Goal: Navigation & Orientation: Understand site structure

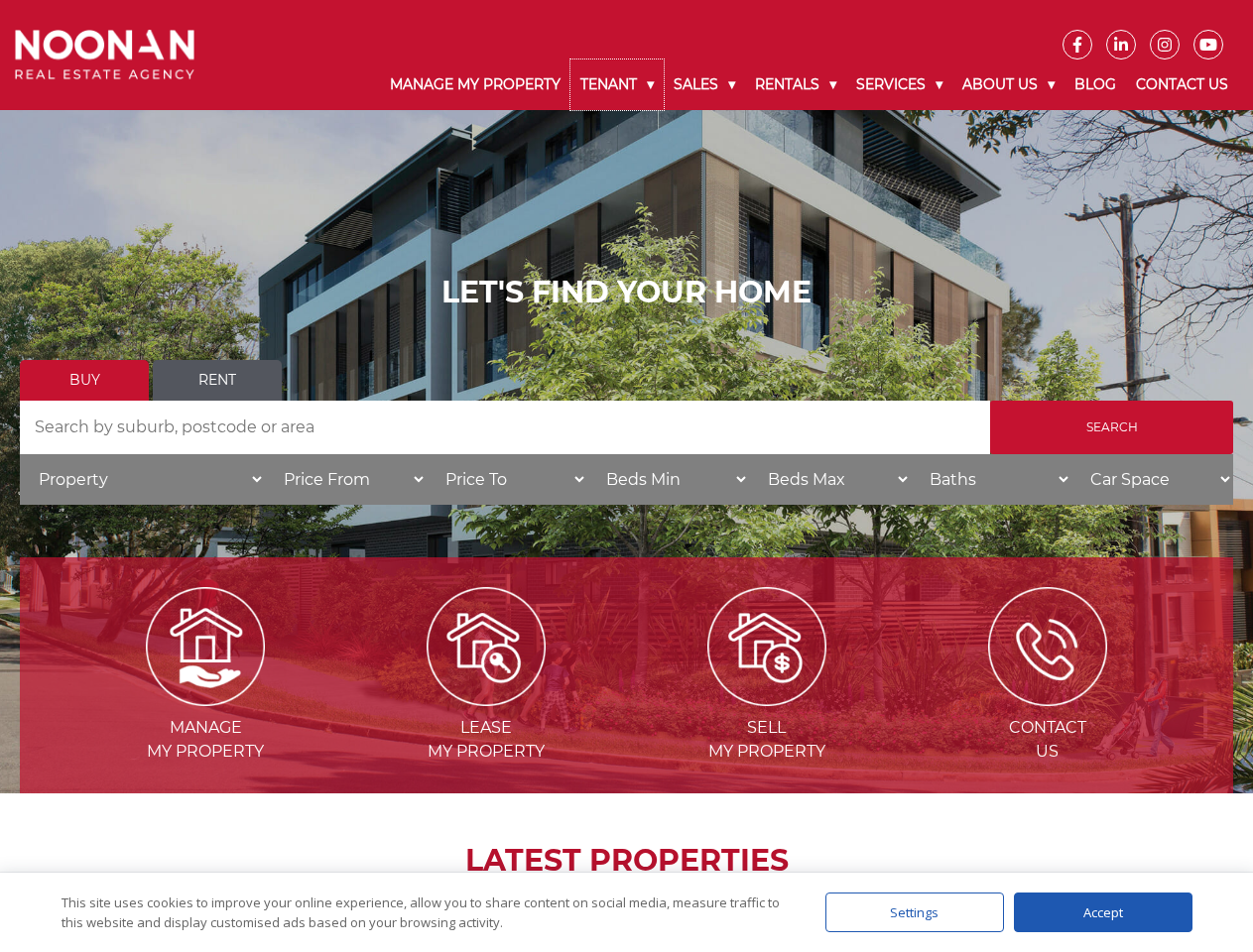
click at [617, 84] on link "Tenant" at bounding box center [617, 85] width 93 height 51
click at [706, 84] on link "Sales" at bounding box center [705, 85] width 82 height 51
click at [797, 84] on link "Rentals" at bounding box center [795, 85] width 101 height 51
click at [903, 84] on link "Services" at bounding box center [900, 85] width 106 height 51
click at [1011, 84] on link "About Us" at bounding box center [1008, 85] width 112 height 51
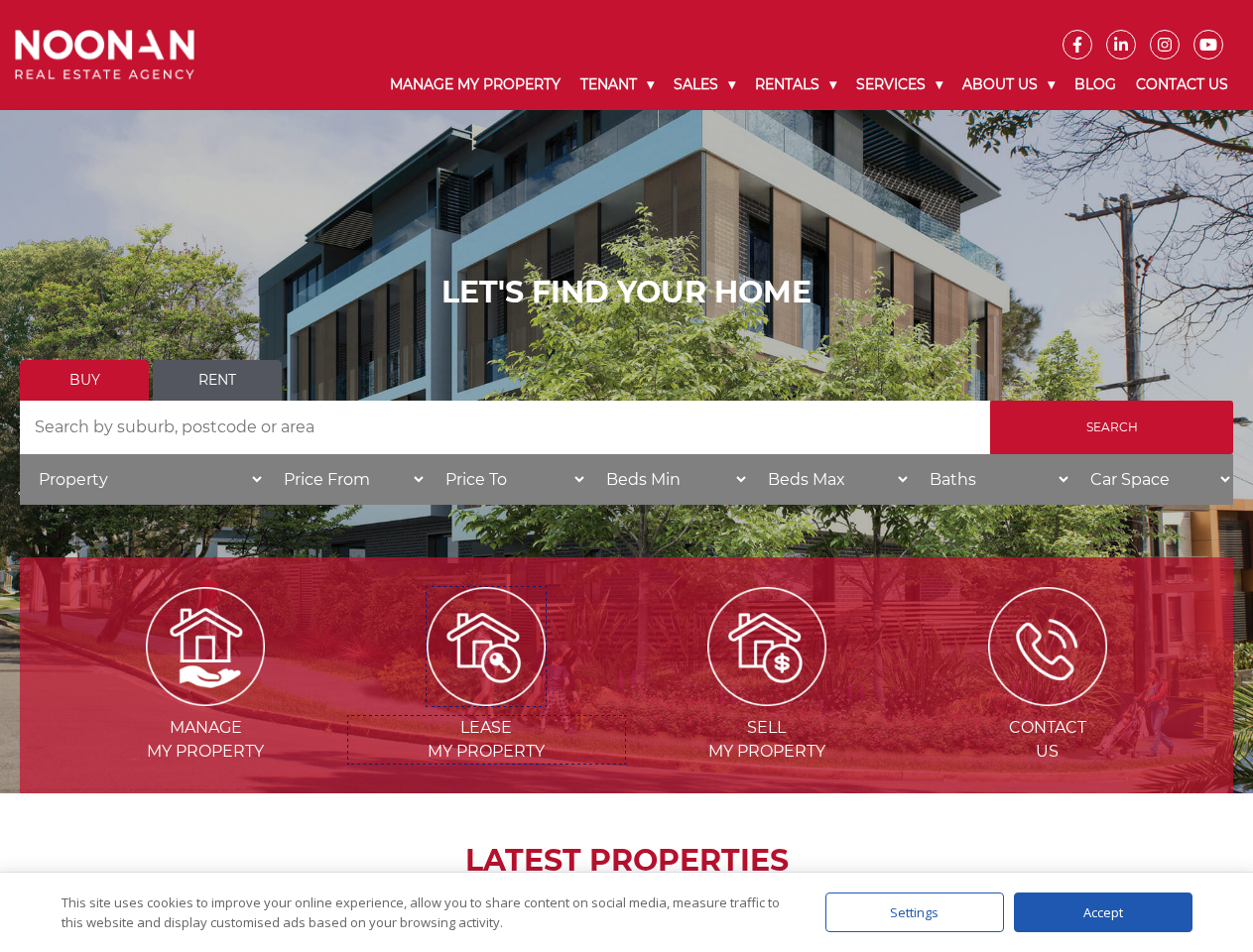
click at [486, 699] on img at bounding box center [485, 646] width 119 height 119
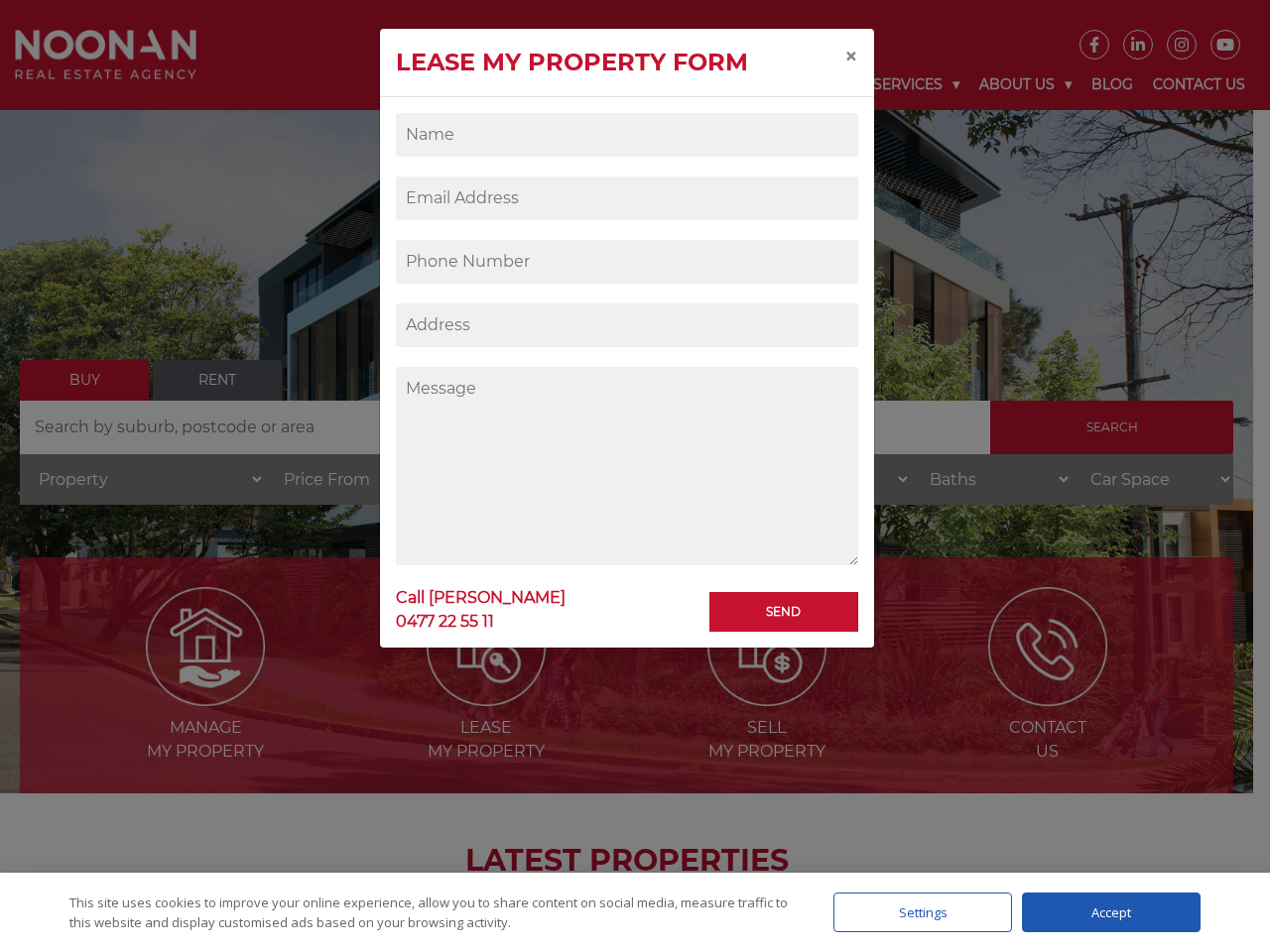
click at [915, 912] on div "Settings" at bounding box center [923, 913] width 179 height 40
